Goal: Communication & Community: Answer question/provide support

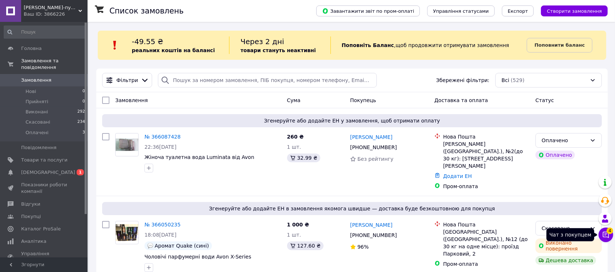
click at [605, 233] on icon at bounding box center [606, 234] width 7 height 7
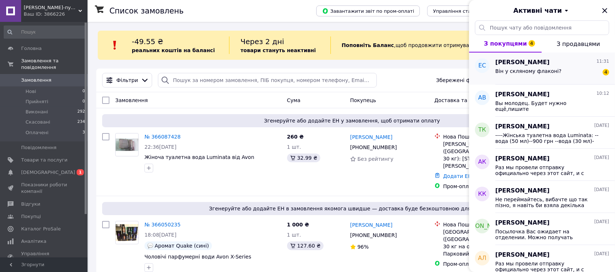
click at [546, 73] on span "Він у скляному флаконі?" at bounding box center [529, 71] width 66 height 6
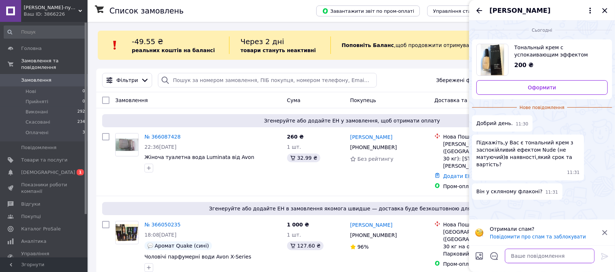
click at [527, 258] on textarea at bounding box center [550, 256] width 90 height 15
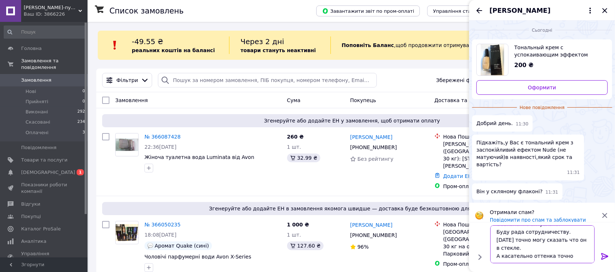
scroll to position [21, 0]
type textarea "Добрый день. Обьявление актуально. Буду рада сотрудничеству. [DATE] точно могу …"
click at [605, 256] on icon at bounding box center [605, 256] width 7 height 7
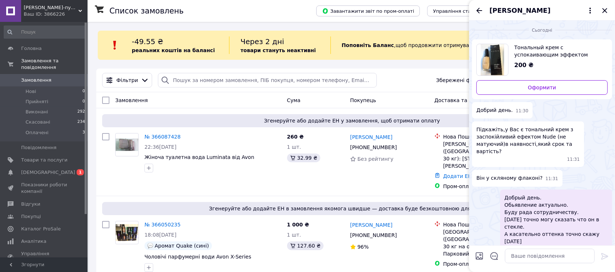
scroll to position [7, 0]
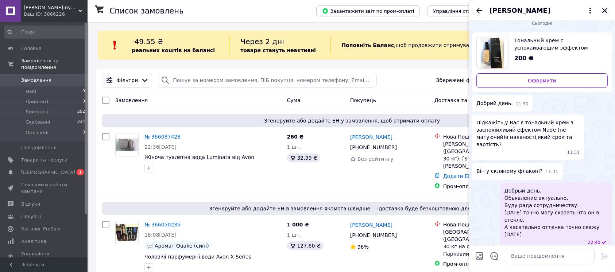
click at [605, 8] on icon "Закрити" at bounding box center [605, 10] width 9 height 9
